Goal: Task Accomplishment & Management: Manage account settings

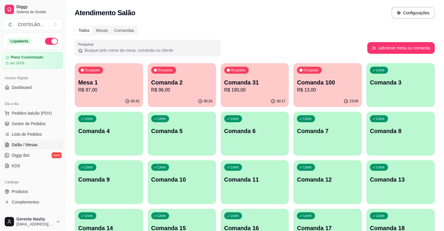
click at [115, 83] on p "Mesa 1" at bounding box center [108, 82] width 61 height 8
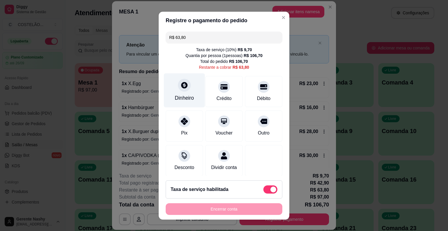
click at [184, 94] on div "Dinheiro" at bounding box center [184, 90] width 41 height 34
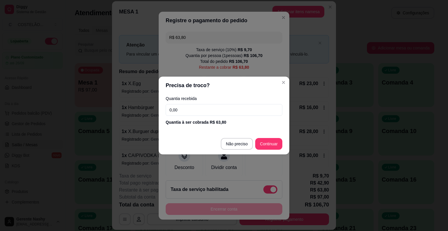
click at [215, 108] on input "0,00" at bounding box center [224, 110] width 117 height 12
type input "50,00"
click at [271, 142] on div "R$ 63,80 Taxa de serviço ( 10 %) R$ 9,70 Quantia por pessoa ( 1 pessoas) R$ 106…" at bounding box center [224, 102] width 131 height 146
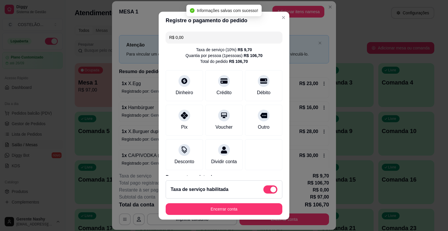
scroll to position [55, 0]
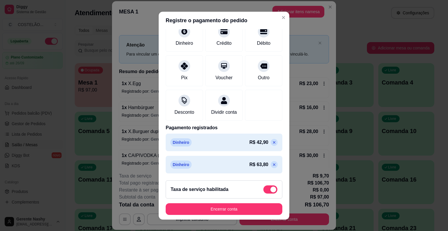
click at [272, 165] on icon at bounding box center [274, 164] width 5 height 5
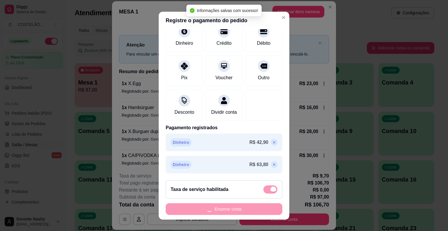
type input "R$ 63,80"
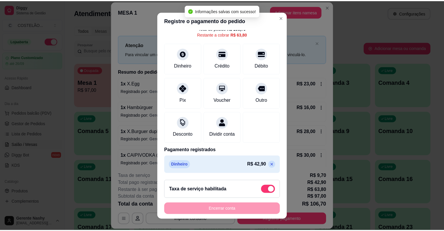
scroll to position [39, 0]
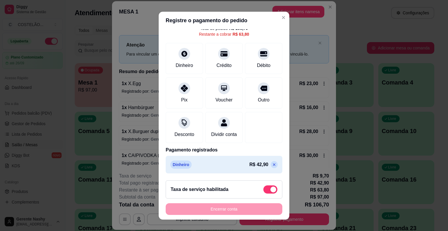
click at [357, 29] on div "**********" at bounding box center [224, 115] width 448 height 231
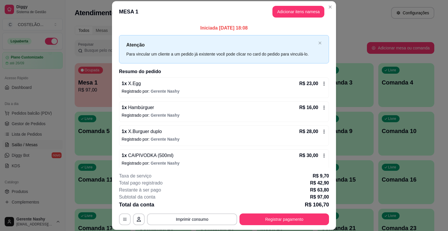
click at [357, 14] on div "Atendimento Salão Configurações" at bounding box center [255, 13] width 360 height 12
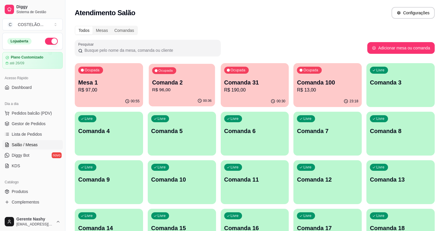
click at [158, 80] on p "Comanda 2" at bounding box center [182, 83] width 60 height 8
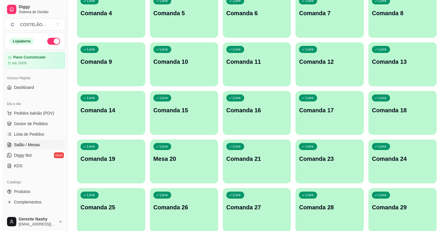
scroll to position [0, 0]
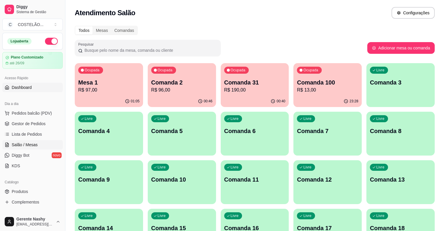
click at [19, 88] on span "Dashboard" at bounding box center [22, 87] width 20 height 6
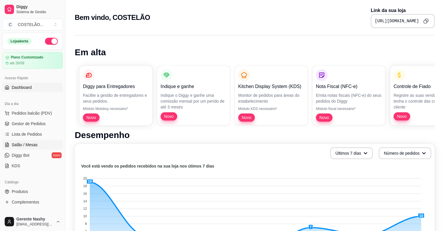
click at [27, 143] on span "Salão / Mesas" at bounding box center [25, 145] width 26 height 6
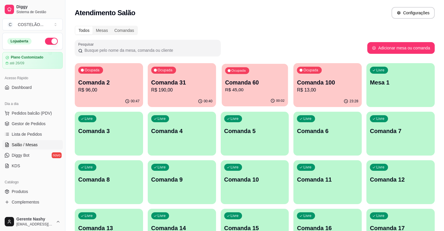
click at [230, 92] on p "R$ 45,00" at bounding box center [255, 89] width 60 height 7
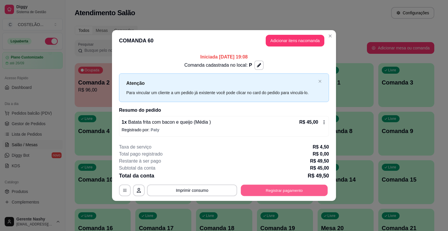
click at [261, 191] on button "Registrar pagamento" at bounding box center [284, 189] width 87 height 11
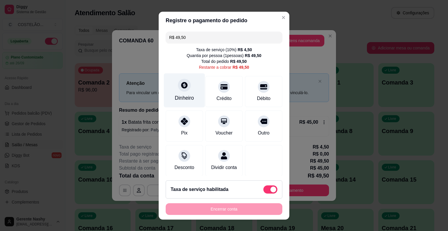
click at [174, 85] on div "Dinheiro" at bounding box center [184, 90] width 41 height 34
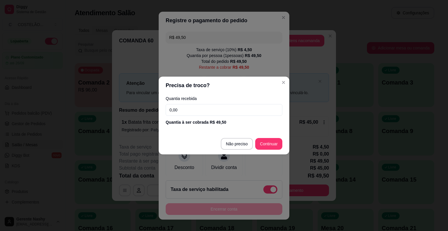
click at [180, 108] on input "0,00" at bounding box center [224, 110] width 117 height 12
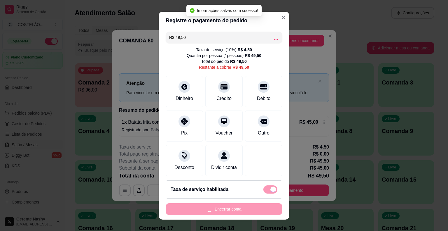
type input "R$ 0,00"
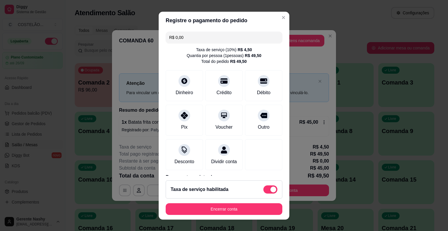
scroll to position [33, 0]
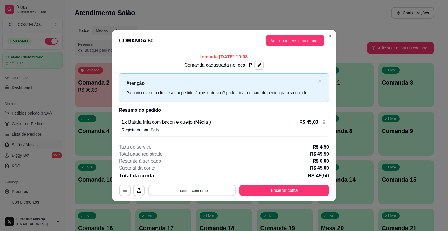
click at [196, 188] on button "Imprimir consumo" at bounding box center [193, 189] width 88 height 11
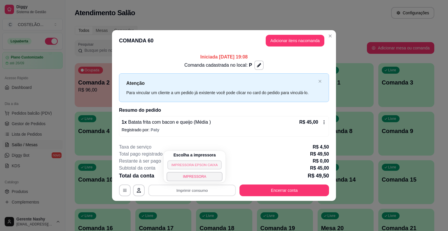
click at [194, 165] on button "IMPRESSORA EPSON CAIXA" at bounding box center [195, 164] width 54 height 9
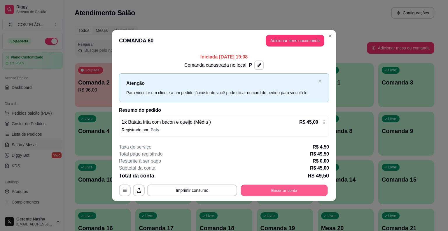
click at [270, 188] on button "Encerrar conta" at bounding box center [284, 189] width 87 height 11
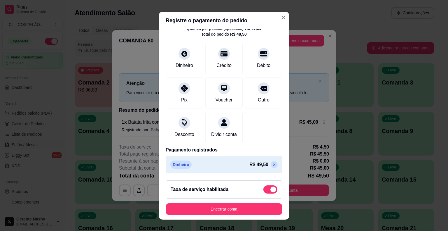
click at [231, 211] on button "Encerrar conta" at bounding box center [224, 209] width 117 height 12
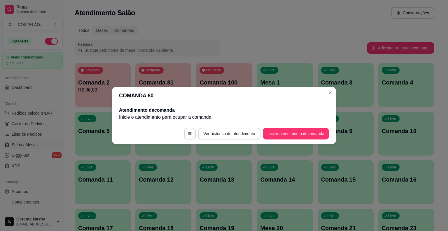
click at [329, 94] on div "Livre Comanda 3" at bounding box center [346, 81] width 56 height 37
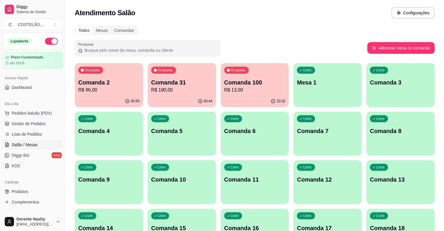
click at [119, 83] on p "Comanda 2" at bounding box center [108, 82] width 61 height 8
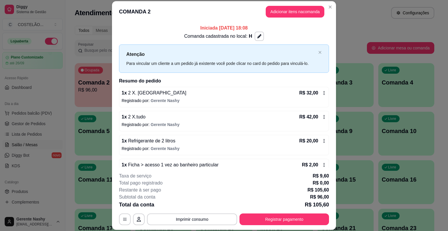
scroll to position [13, 0]
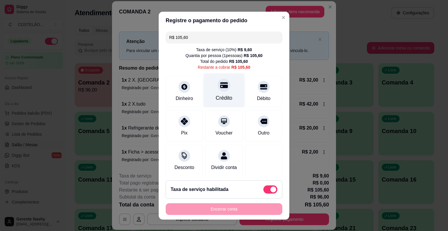
click at [220, 91] on div at bounding box center [224, 85] width 13 height 13
type input "R$ 0,00"
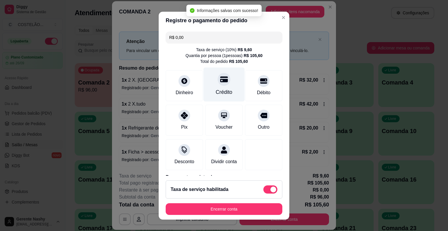
click at [357, 98] on div "**********" at bounding box center [224, 115] width 448 height 231
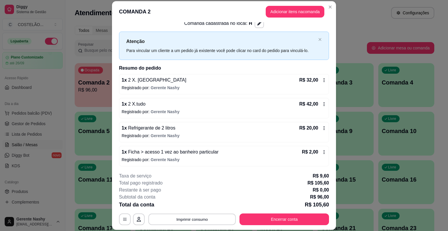
click at [201, 217] on button "Imprimir consumo" at bounding box center [193, 218] width 88 height 11
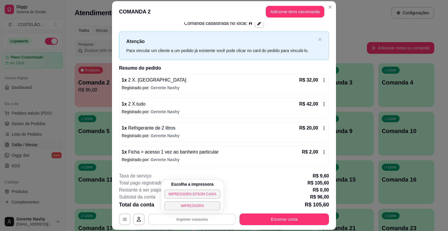
click at [194, 192] on button "IMPRESSORA EPSON CAIXA" at bounding box center [192, 193] width 56 height 9
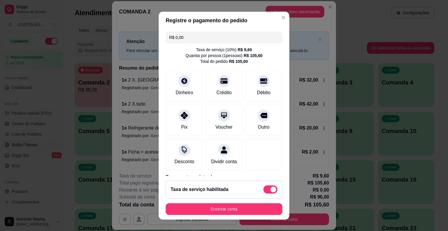
click at [217, 210] on button "Encerrar conta" at bounding box center [224, 209] width 117 height 12
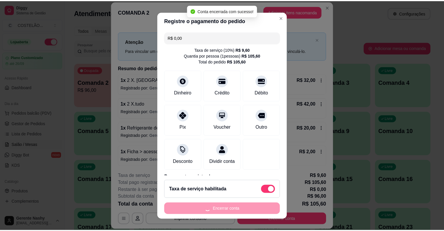
scroll to position [0, 0]
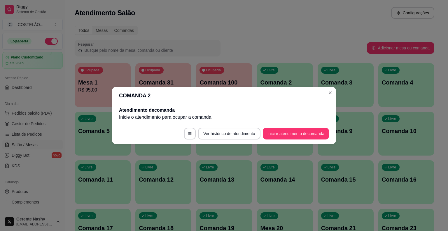
click at [330, 92] on div "Livre Comanda 3" at bounding box center [346, 81] width 56 height 37
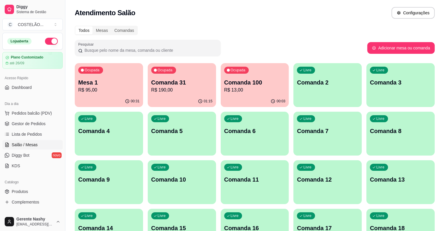
click at [342, 28] on div "Todos Mesas Comandas" at bounding box center [255, 30] width 360 height 9
